Goal: Check status: Check status

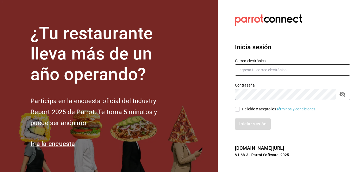
type input "[EMAIL_ADDRESS][DOMAIN_NAME]"
click at [238, 110] on input "He leído y acepto los Términos y condiciones." at bounding box center [237, 109] width 5 height 5
checkbox input "true"
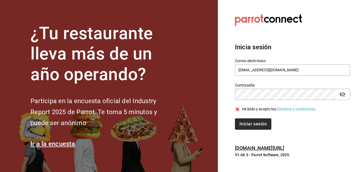
click at [246, 125] on button "Iniciar sesión" at bounding box center [253, 123] width 36 height 11
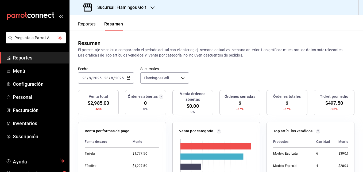
click at [89, 27] on button "Reportes" at bounding box center [87, 25] width 18 height 9
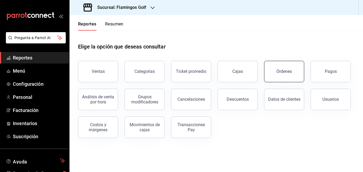
click at [274, 76] on button "Órdenes" at bounding box center [284, 71] width 40 height 21
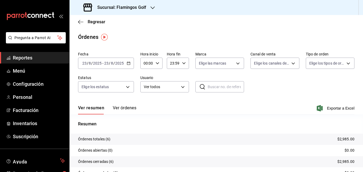
click at [152, 7] on icon "button" at bounding box center [153, 8] width 4 height 4
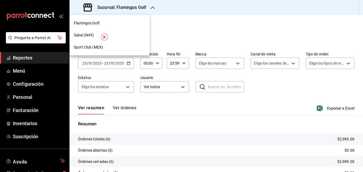
click at [89, 35] on span "Sabal (NAY)" at bounding box center [84, 35] width 20 height 6
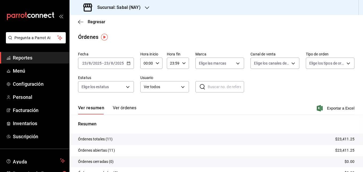
scroll to position [30, 0]
